Goal: Find specific page/section: Find specific page/section

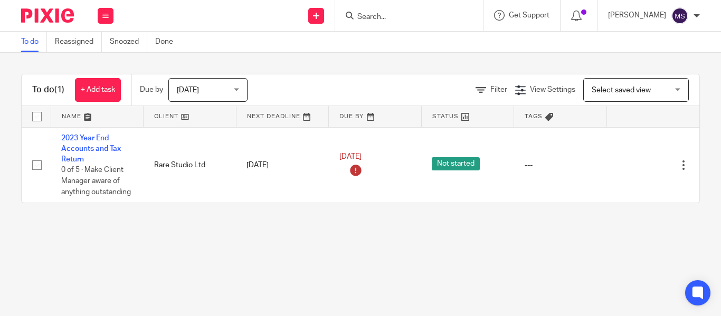
click at [363, 13] on input "Search" at bounding box center [403, 17] width 95 height 9
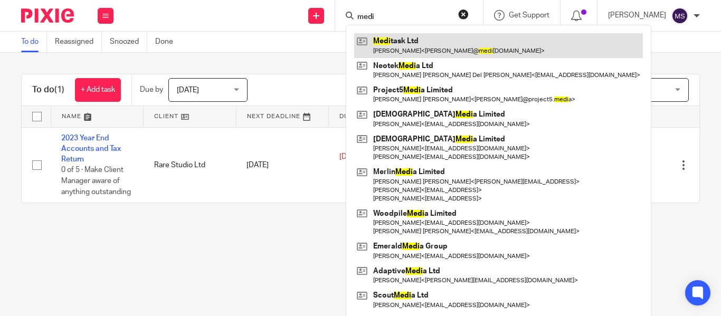
type input "medi"
click at [397, 42] on link at bounding box center [498, 45] width 289 height 24
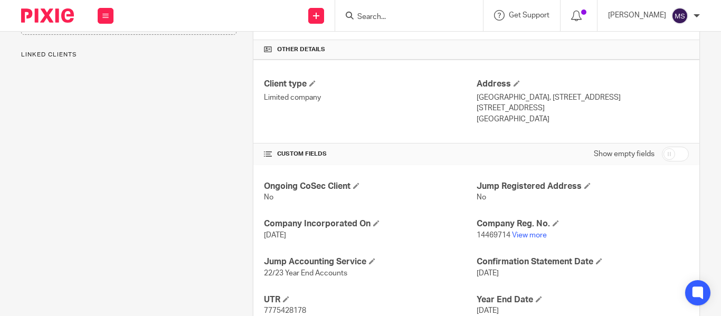
scroll to position [255, 0]
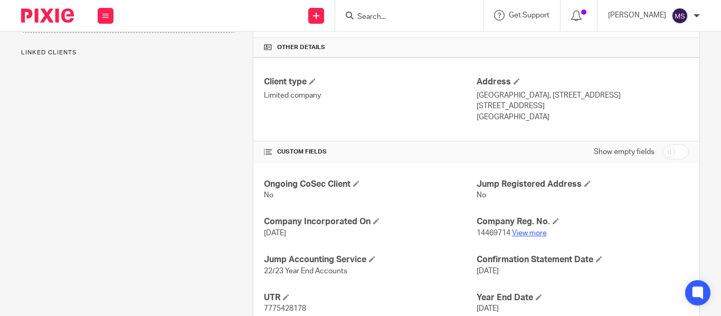
click at [522, 231] on link "View more" at bounding box center [529, 232] width 35 height 7
click at [357, 14] on input "Search" at bounding box center [403, 17] width 95 height 9
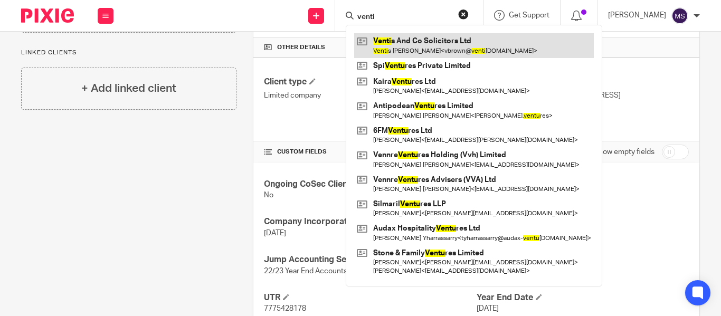
type input "venti"
click at [395, 35] on link at bounding box center [473, 45] width 239 height 24
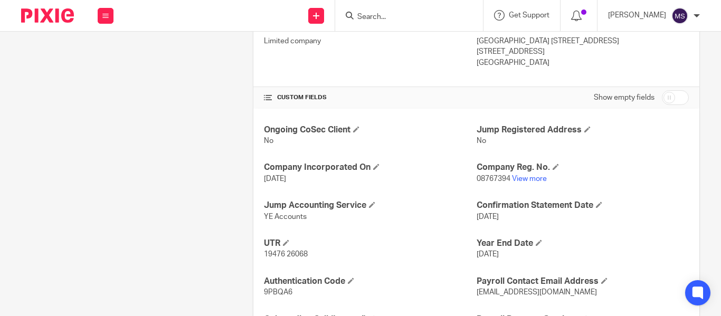
scroll to position [325, 0]
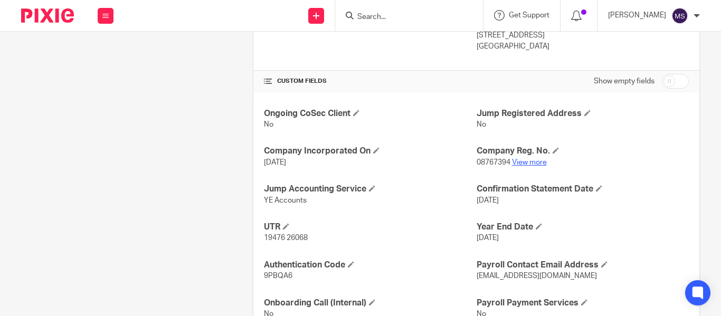
click at [521, 166] on link "View more" at bounding box center [529, 162] width 35 height 7
